Goal: Transaction & Acquisition: Purchase product/service

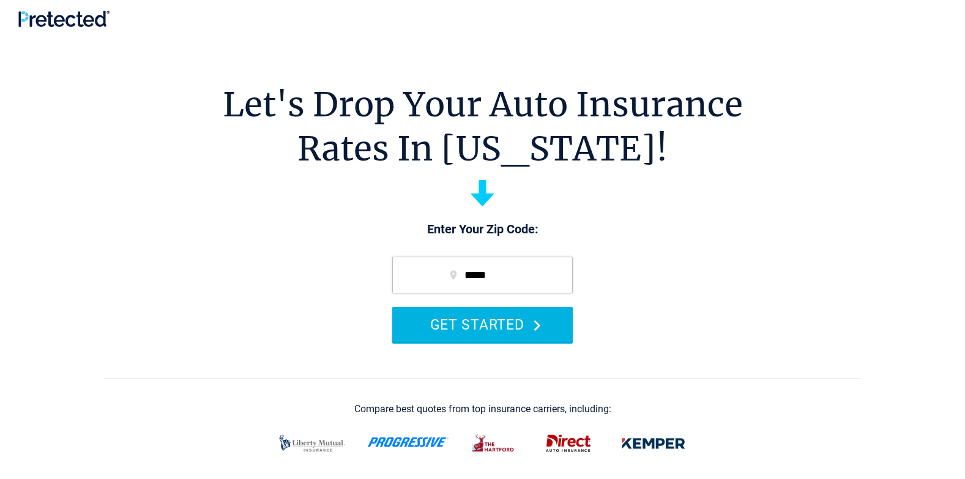
click at [496, 316] on button "GET STARTED" at bounding box center [482, 324] width 181 height 35
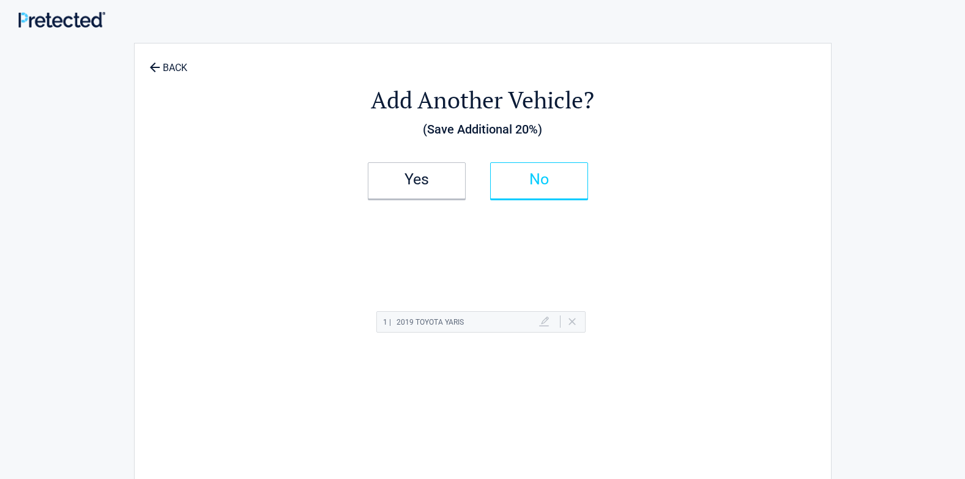
click at [539, 177] on h2 "No" at bounding box center [539, 179] width 72 height 9
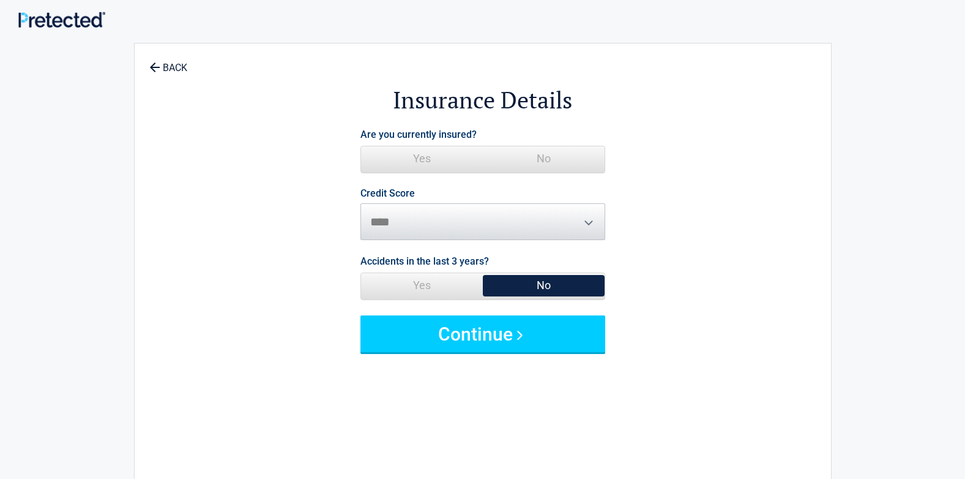
click at [421, 155] on span "Yes" at bounding box center [422, 158] width 122 height 24
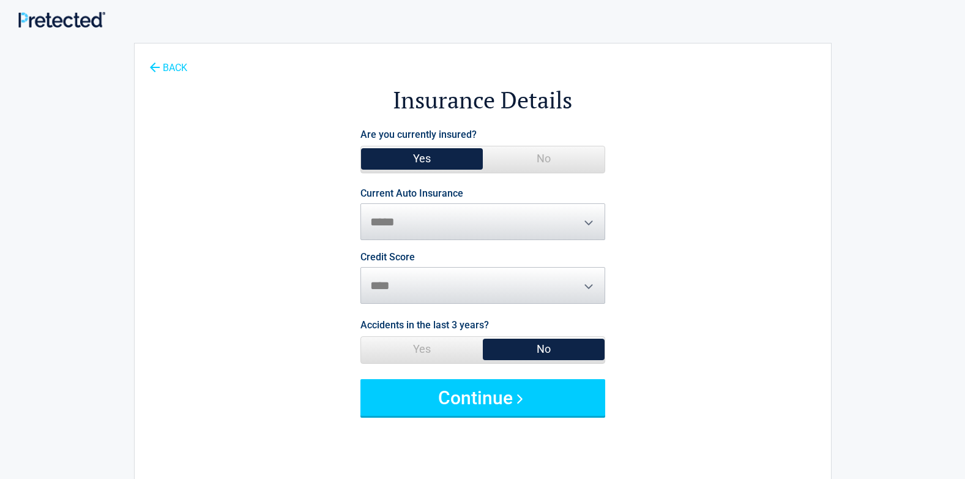
click at [154, 65] on icon at bounding box center [153, 66] width 13 height 13
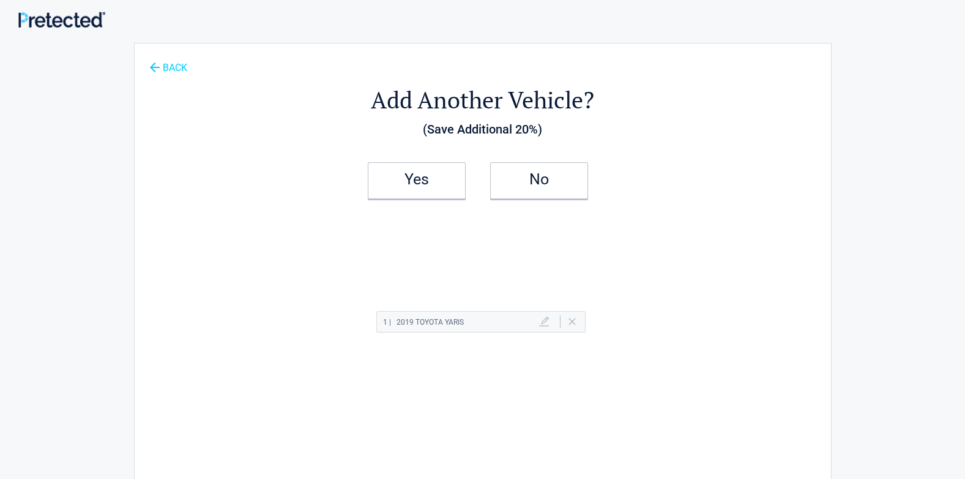
click at [154, 65] on icon at bounding box center [153, 66] width 13 height 13
